Goal: Information Seeking & Learning: Learn about a topic

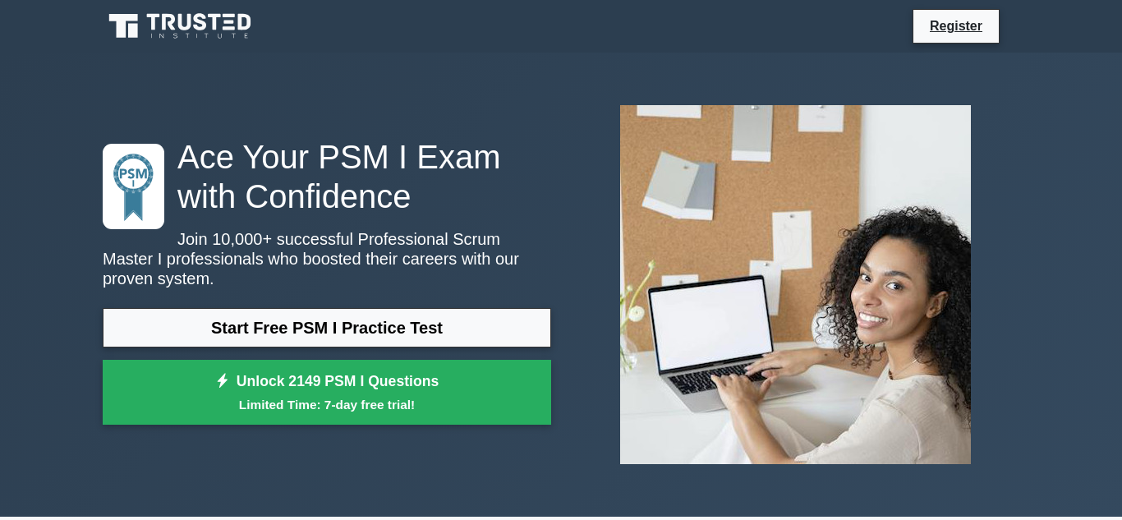
click at [412, 341] on link "Start Free PSM I Practice Test" at bounding box center [327, 327] width 449 height 39
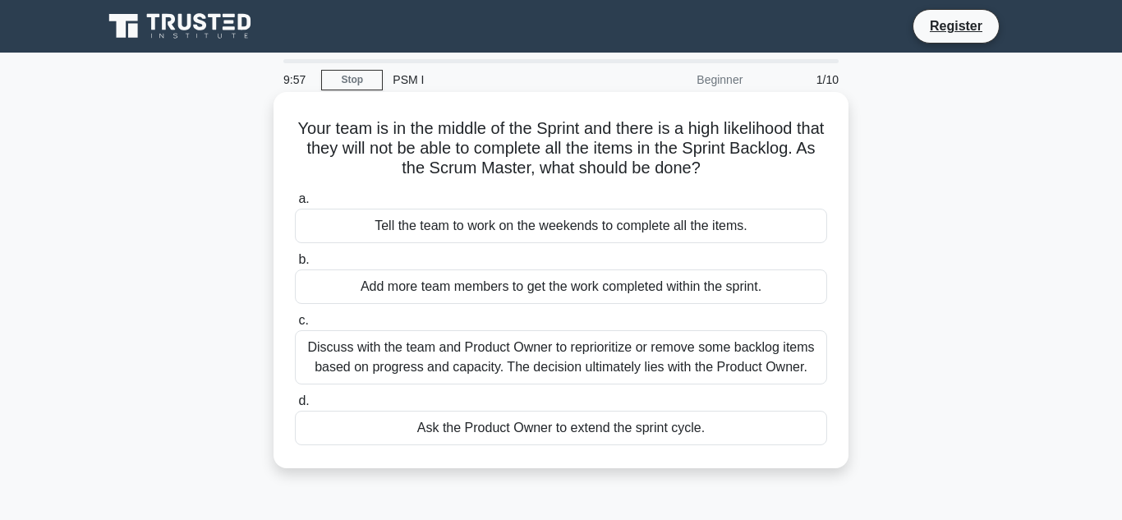
click at [466, 223] on div "Tell the team to work on the weekends to complete all the items." at bounding box center [561, 226] width 532 height 35
click at [295, 205] on input "a. Tell the team to work on the weekends to complete all the items." at bounding box center [295, 199] width 0 height 11
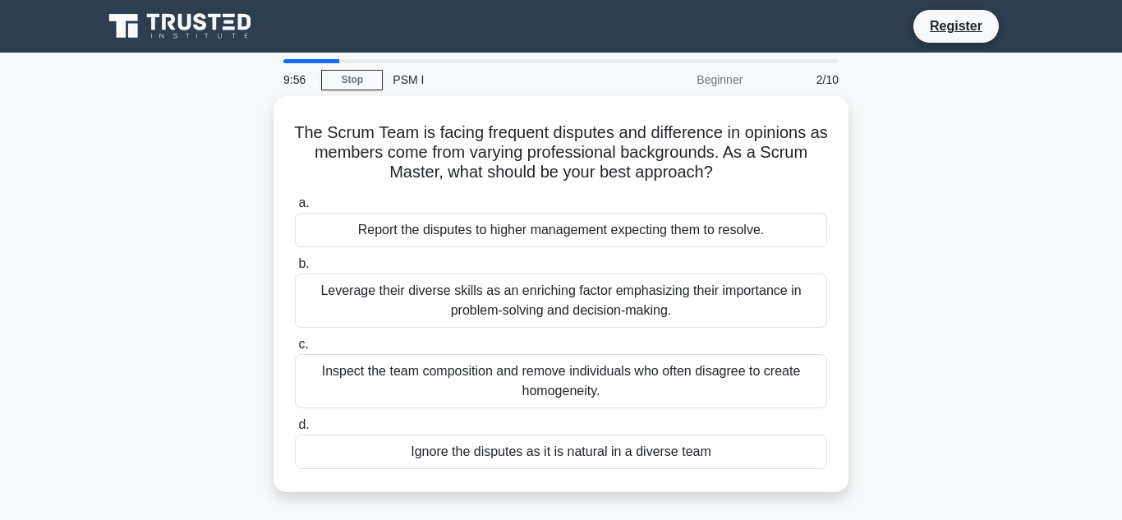
click at [466, 223] on div "Report the disputes to higher management expecting them to resolve." at bounding box center [561, 230] width 532 height 35
click at [295, 209] on input "a. Report the disputes to higher management expecting them to resolve." at bounding box center [295, 203] width 0 height 11
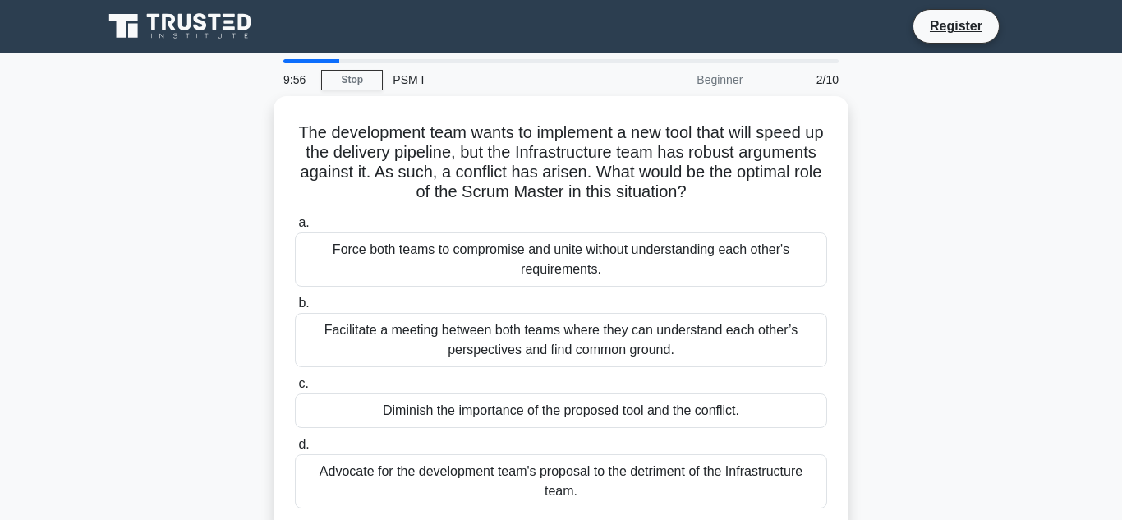
click at [466, 223] on label "a. Force both teams to compromise and unite without understanding each other's …" at bounding box center [561, 250] width 532 height 74
click at [295, 223] on input "a. Force both teams to compromise and unite without understanding each other's …" at bounding box center [295, 223] width 0 height 11
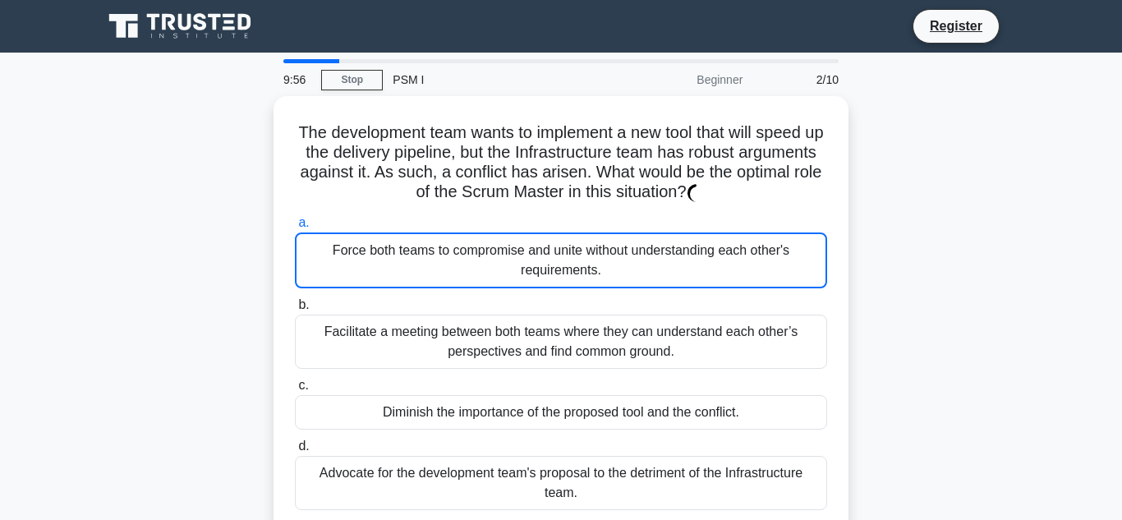
click at [466, 223] on label "a. Force both teams to compromise and unite without understanding each other's …" at bounding box center [561, 251] width 532 height 76
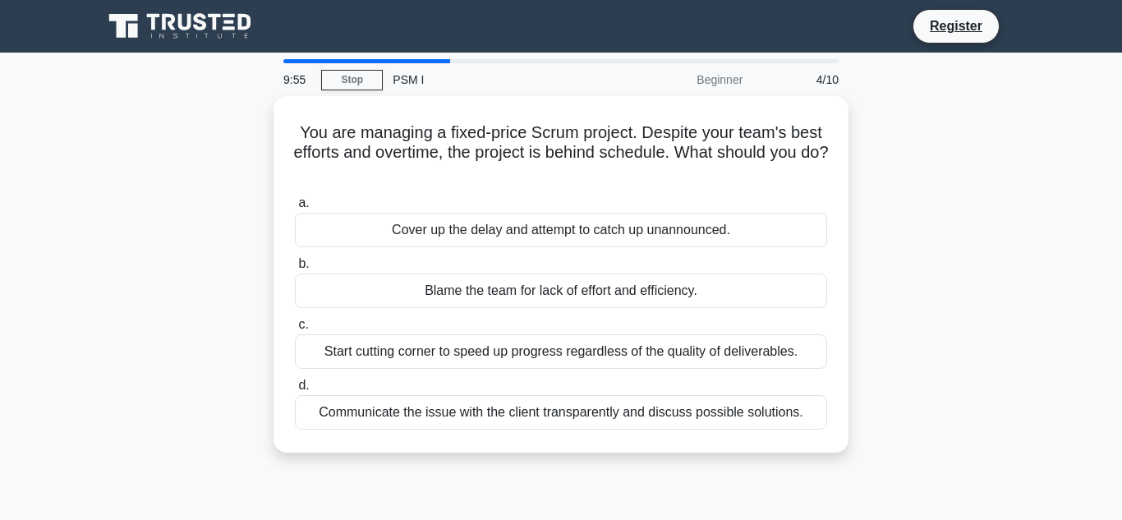
click at [466, 223] on div "Cover up the delay and attempt to catch up unannounced." at bounding box center [561, 230] width 532 height 35
click at [295, 209] on input "a. Cover up the delay and attempt to catch up unannounced." at bounding box center [295, 203] width 0 height 11
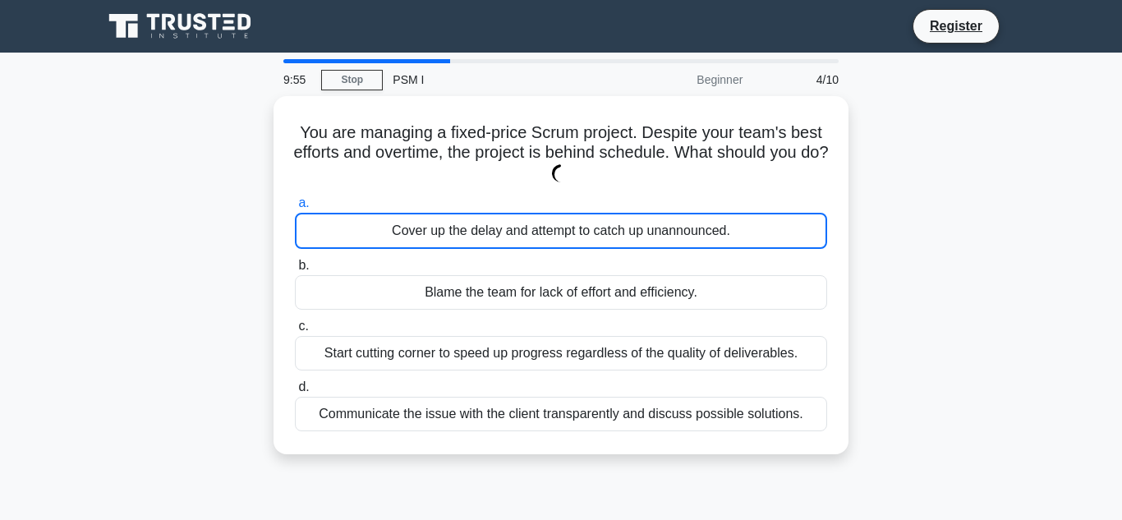
click at [466, 223] on div "Cover up the delay and attempt to catch up unannounced." at bounding box center [561, 231] width 532 height 36
